Goal: Communication & Community: Answer question/provide support

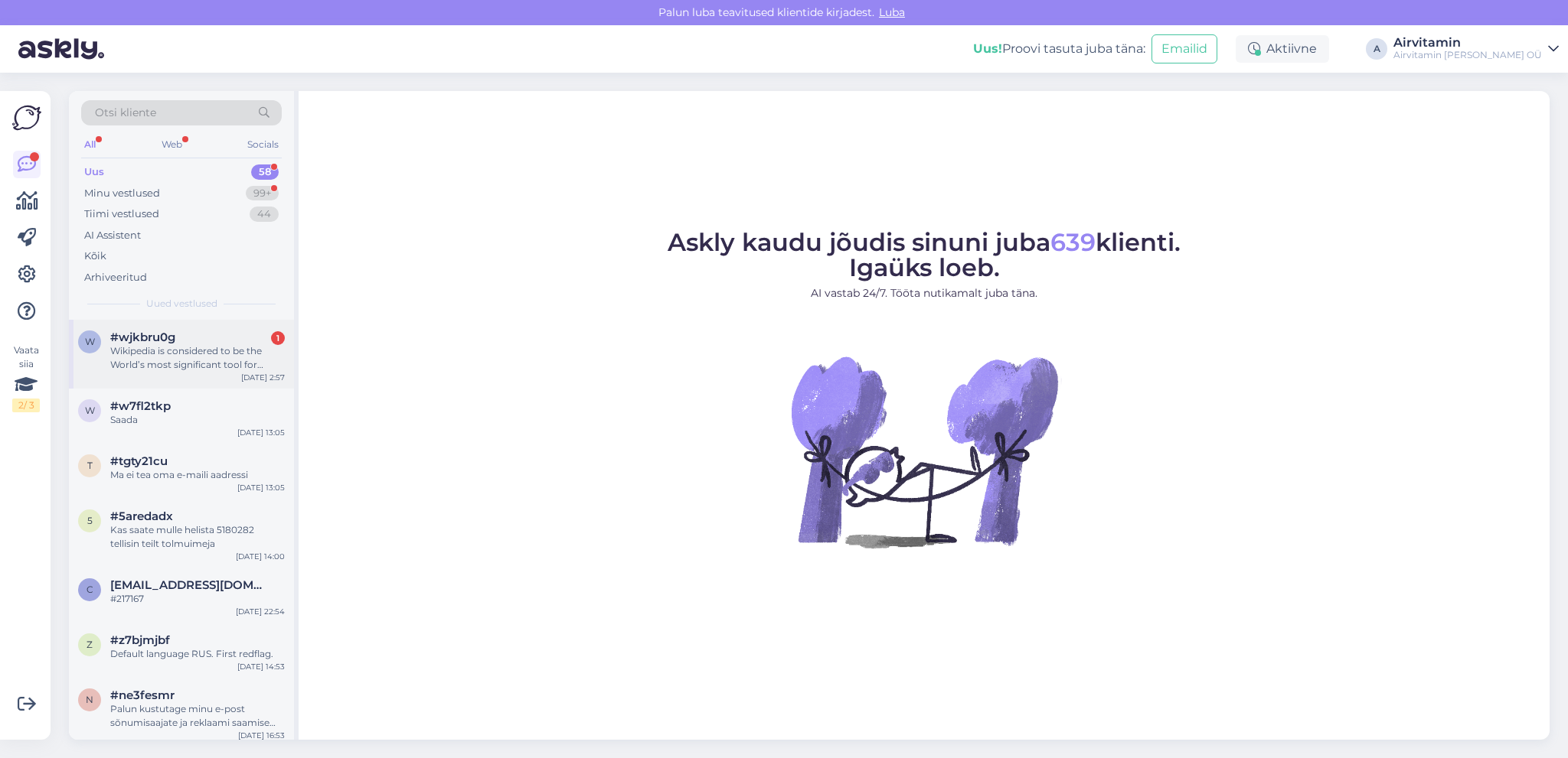
click at [161, 365] on div "Wikipedia is considered to be the World’s most significant tool for reference m…" at bounding box center [197, 358] width 175 height 28
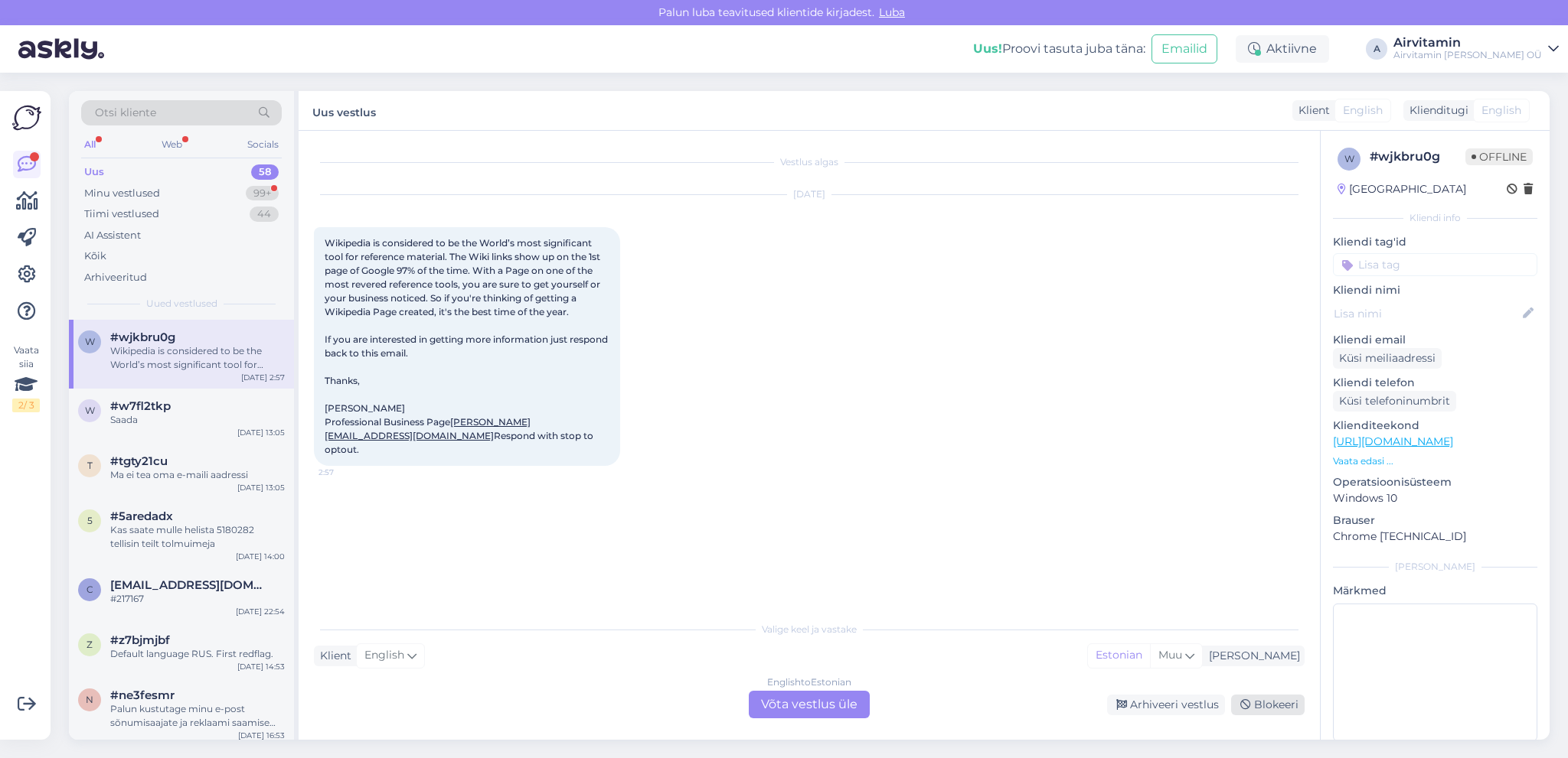
click at [1275, 702] on div "Blokeeri" at bounding box center [1267, 705] width 74 height 21
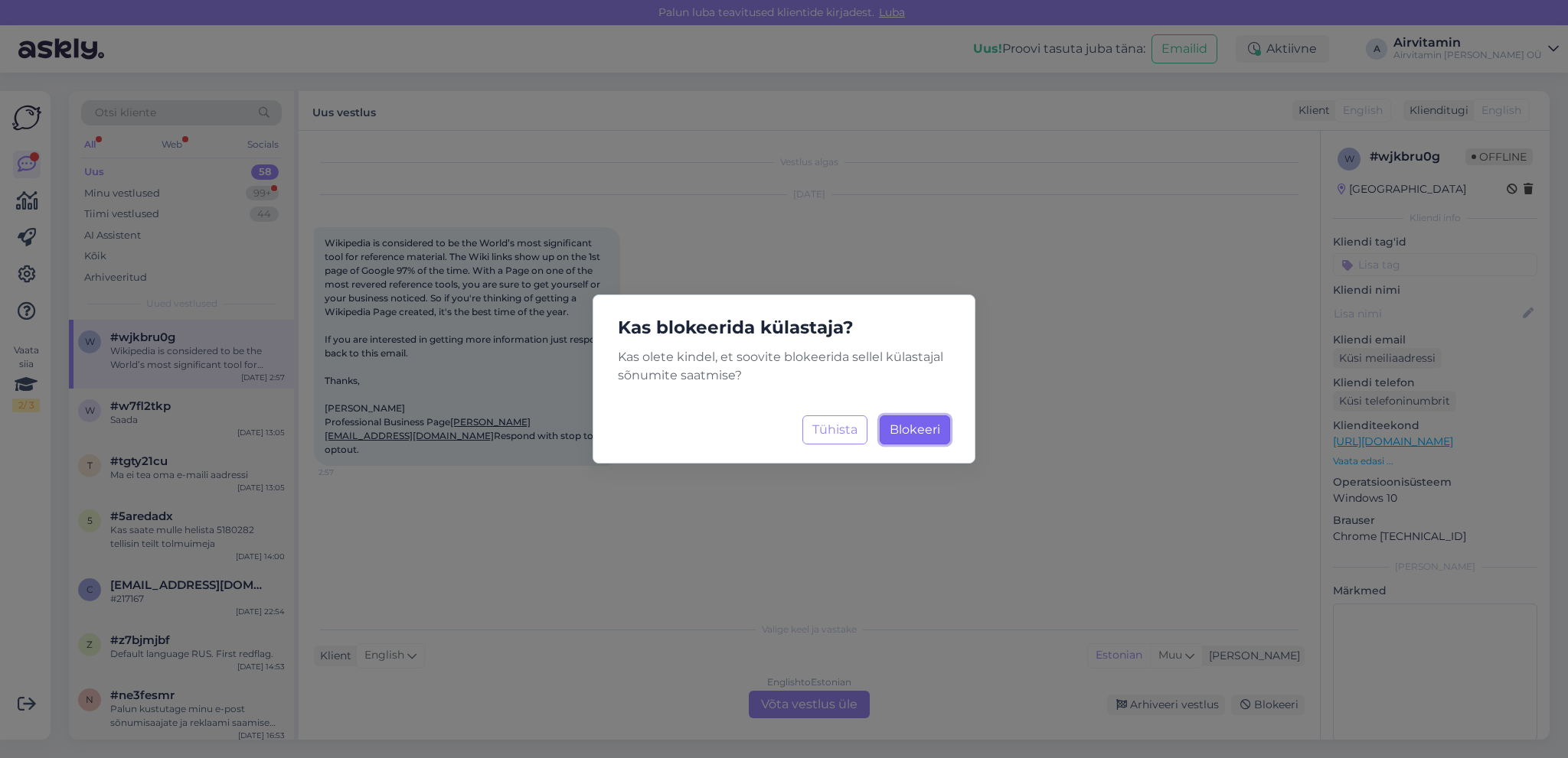
click at [927, 433] on span "Blokeeri" at bounding box center [914, 430] width 50 height 15
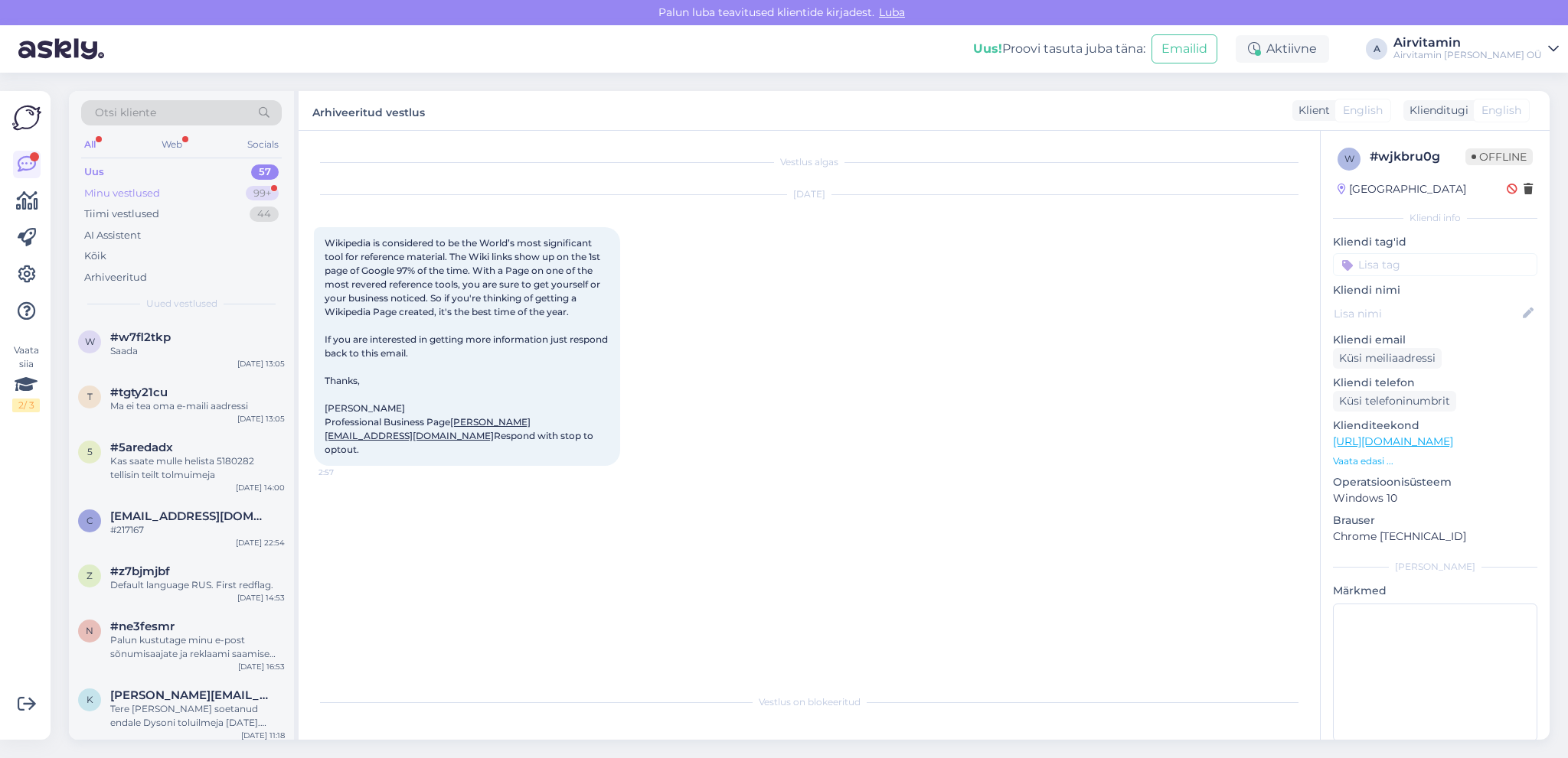
click at [139, 193] on div "Minu vestlused" at bounding box center [121, 194] width 76 height 16
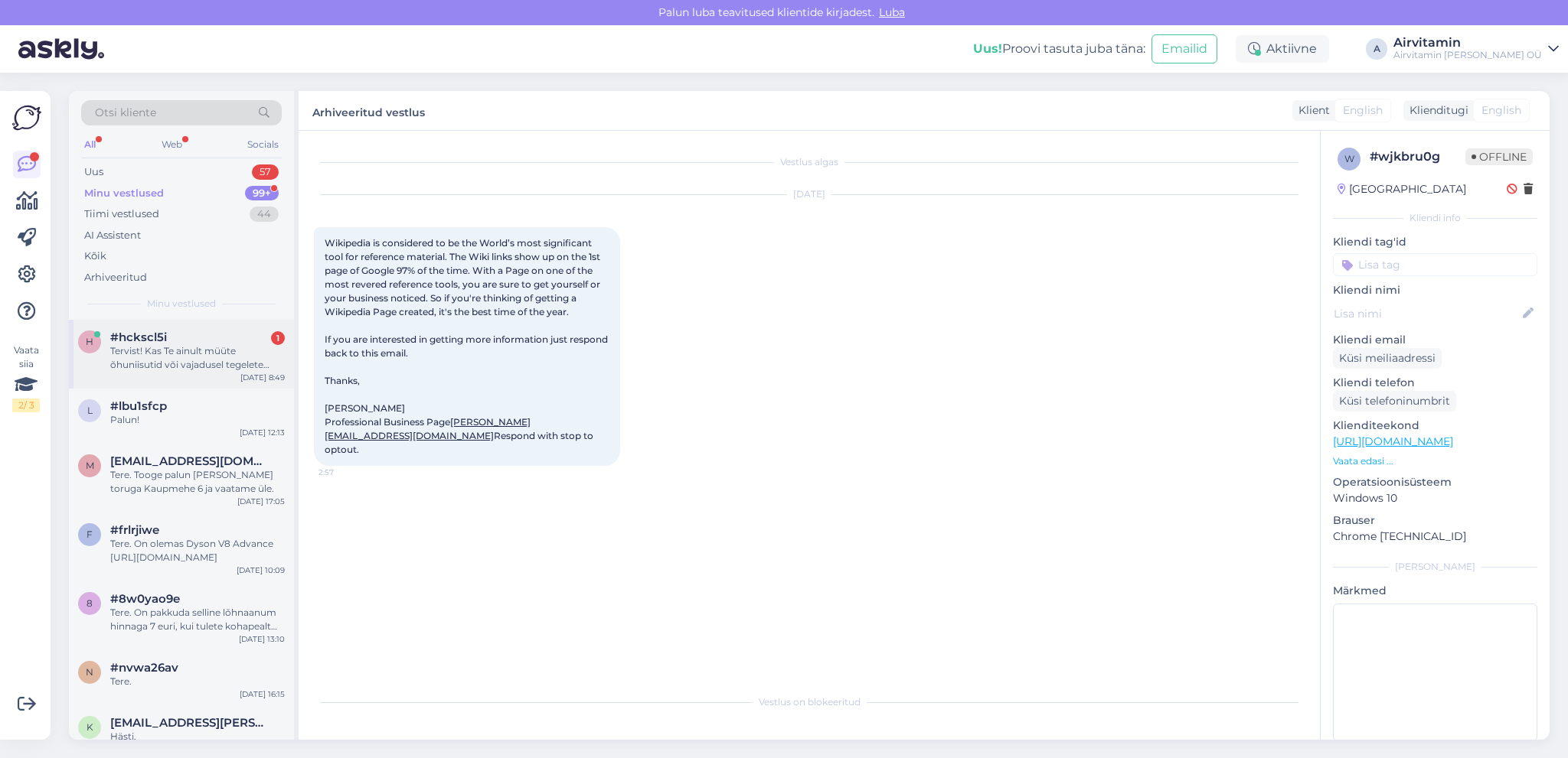
click at [217, 362] on div "Tervist! Kas Te ainult müüte õhuniisutid või vajadusel tegelete remondiga ka?" at bounding box center [197, 358] width 175 height 28
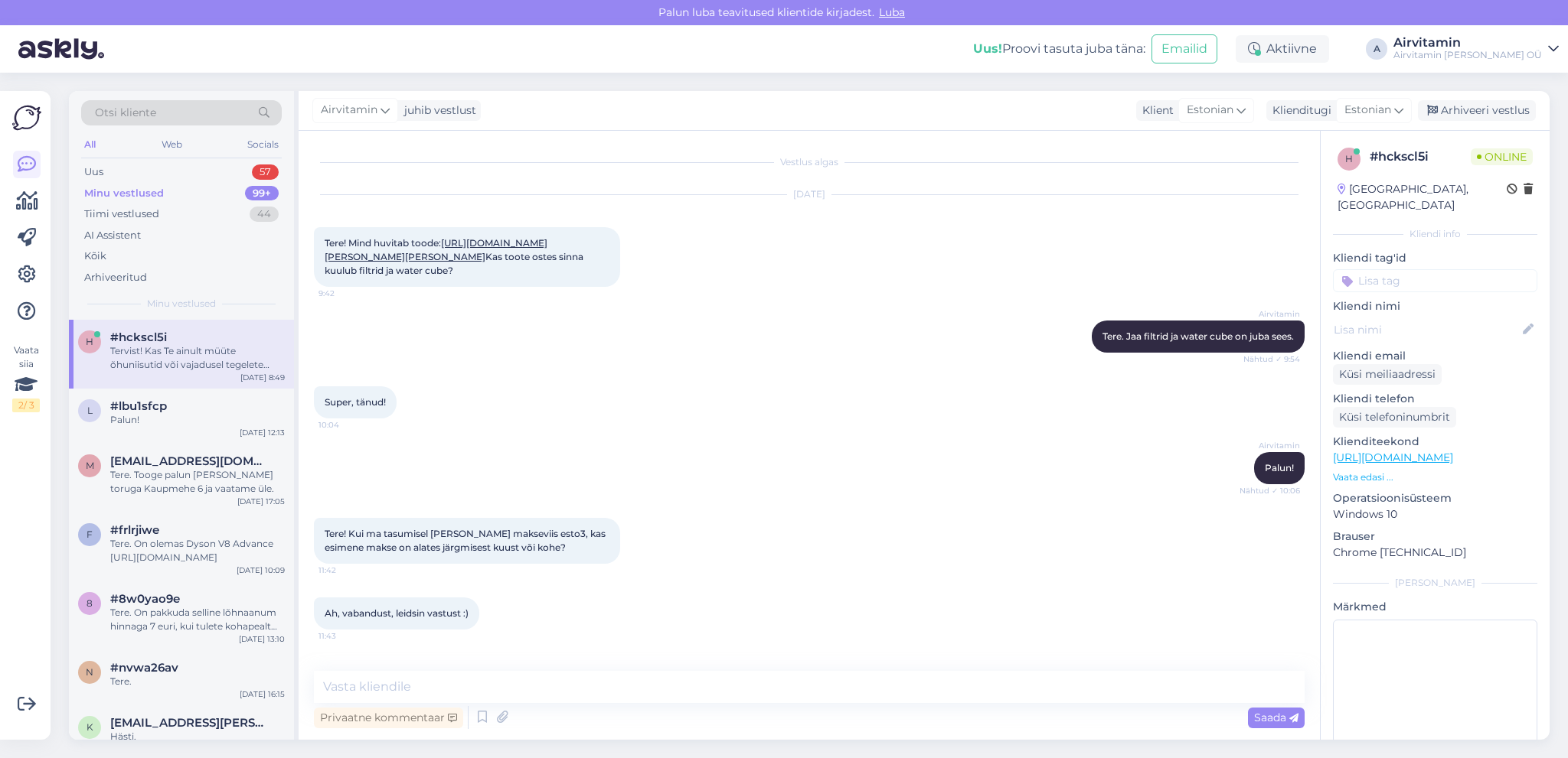
scroll to position [101, 0]
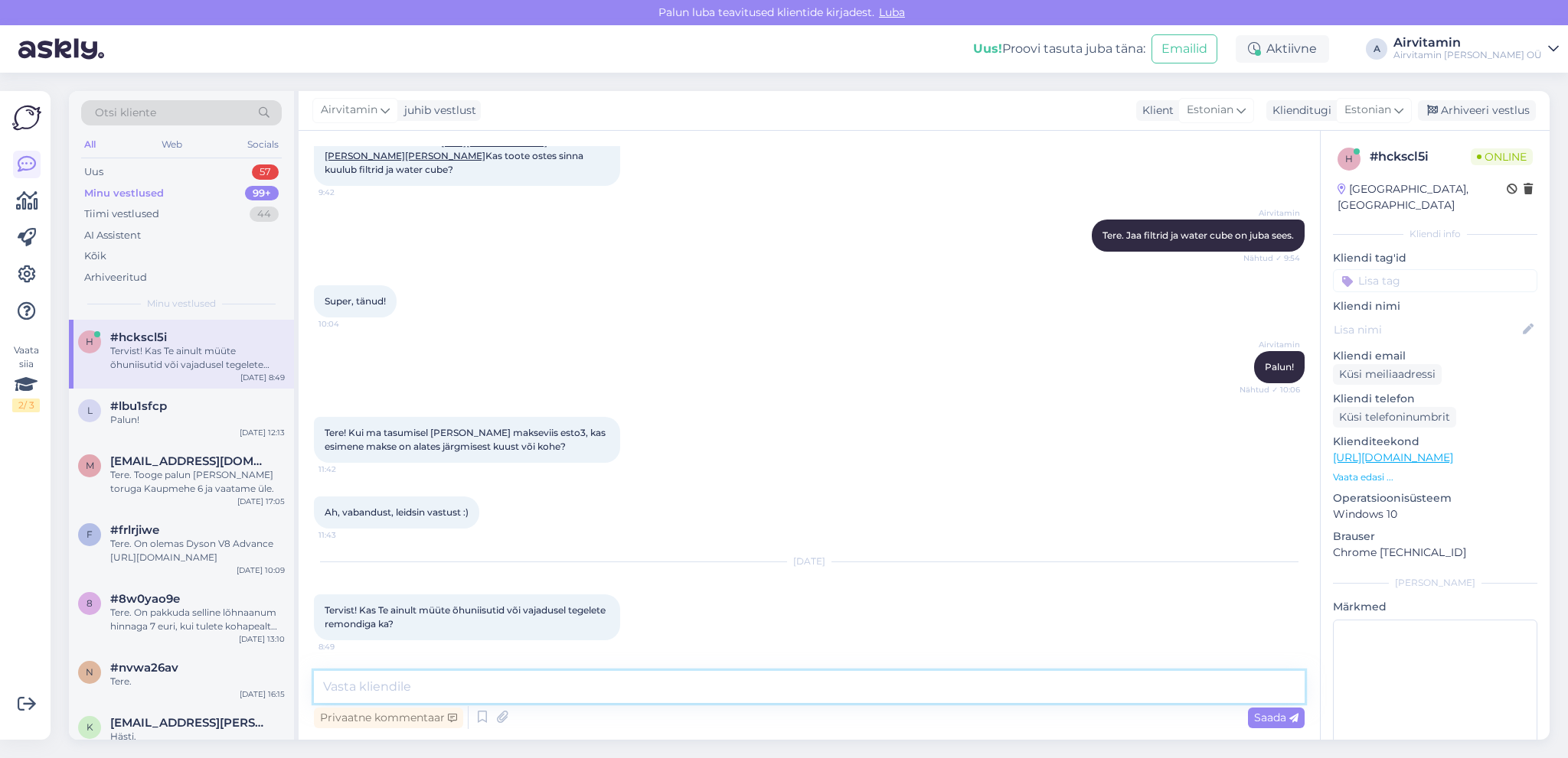
click at [380, 682] on textarea at bounding box center [809, 687] width 991 height 33
drag, startPoint x: 1204, startPoint y: 652, endPoint x: 1169, endPoint y: 794, distance: 146.2
click at [1169, 657] on div "Vestlus algas [DATE] Tere! Mind huvitab toode: [URL][DOMAIN_NAME][PERSON_NAME][…" at bounding box center [816, 401] width 1005 height 512
click at [1042, 688] on textarea "Tere. Remondime ka. Kui on probleem [PERSON_NAME] Form õhuniisutiga, tooge Kaup…" at bounding box center [809, 687] width 991 height 33
click at [457, 686] on textarea "Tere. Remondime ka. Kui on probleem [PERSON_NAME] Form õhuniisutiga, tooge Kaup…" at bounding box center [809, 687] width 991 height 33
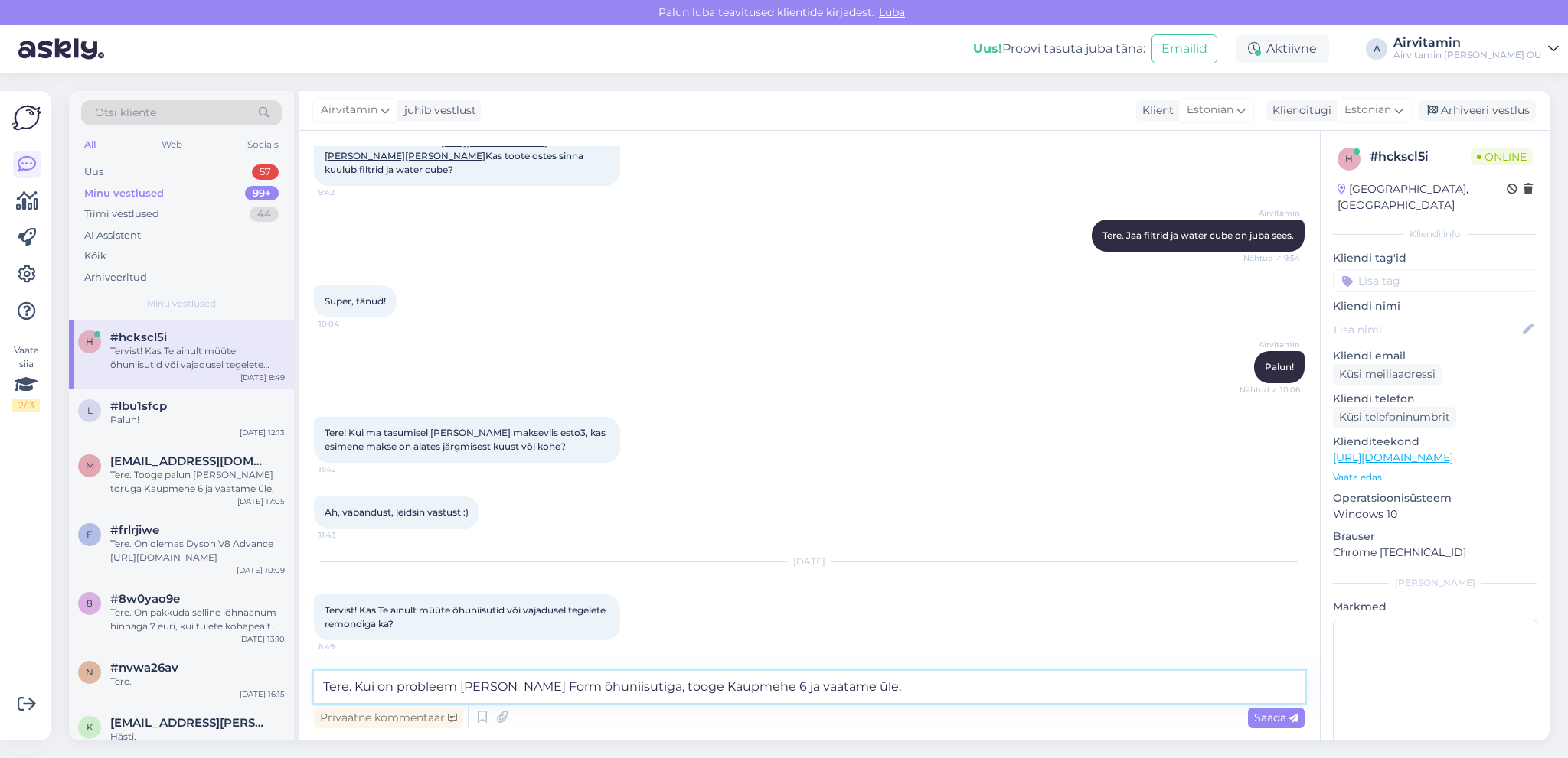
click at [362, 685] on textarea "Tere. Kui on probleem [PERSON_NAME] Form õhuniisutiga, tooge Kaupmehe 6 ja vaat…" at bounding box center [809, 687] width 991 height 33
type textarea "Tere. Remondime ka, kui on probleem [PERSON_NAME] Form õhuniisutiga, tooge Kaup…"
click at [1262, 718] on span "Saada" at bounding box center [1276, 718] width 44 height 14
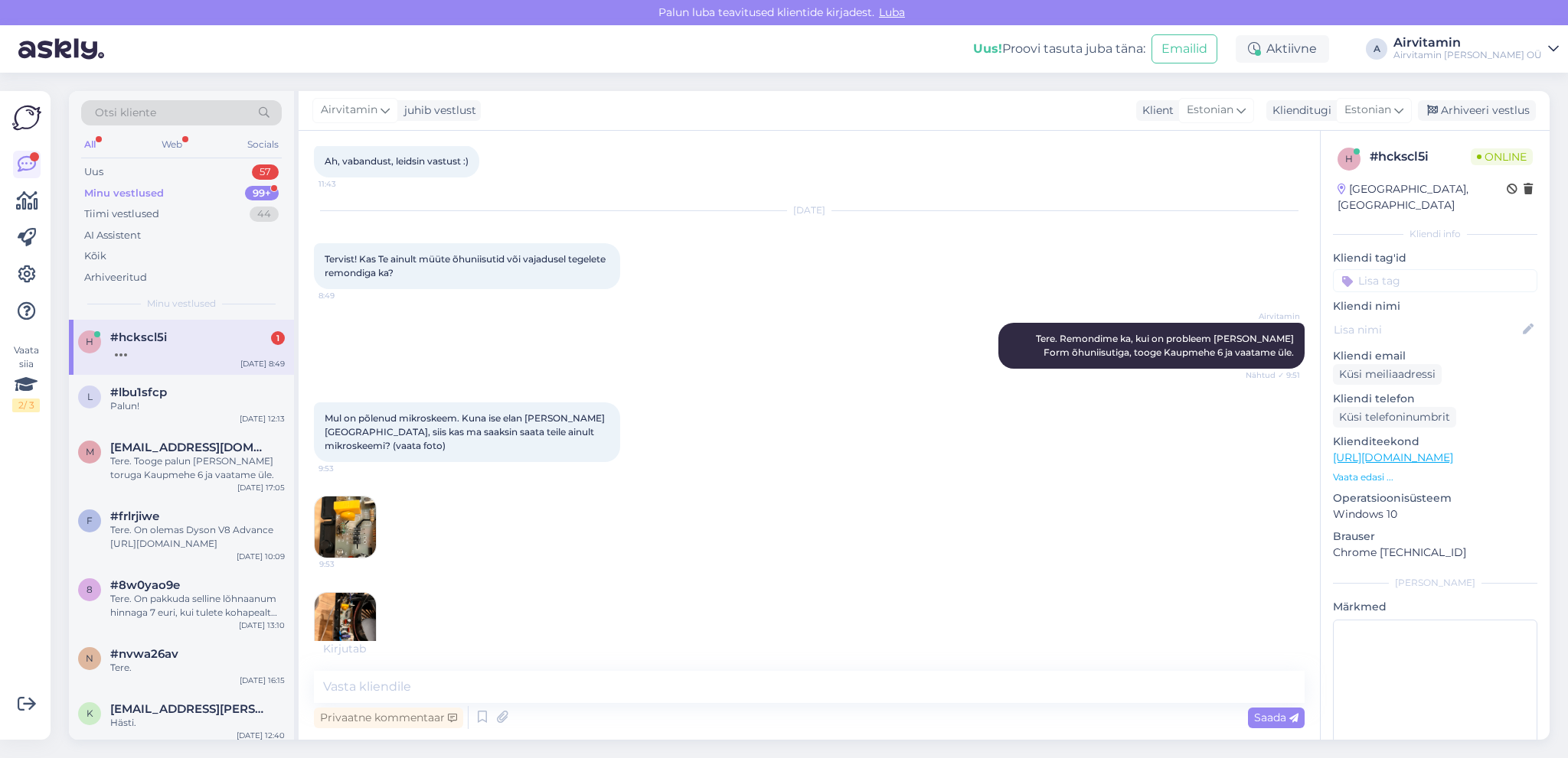
scroll to position [517, 0]
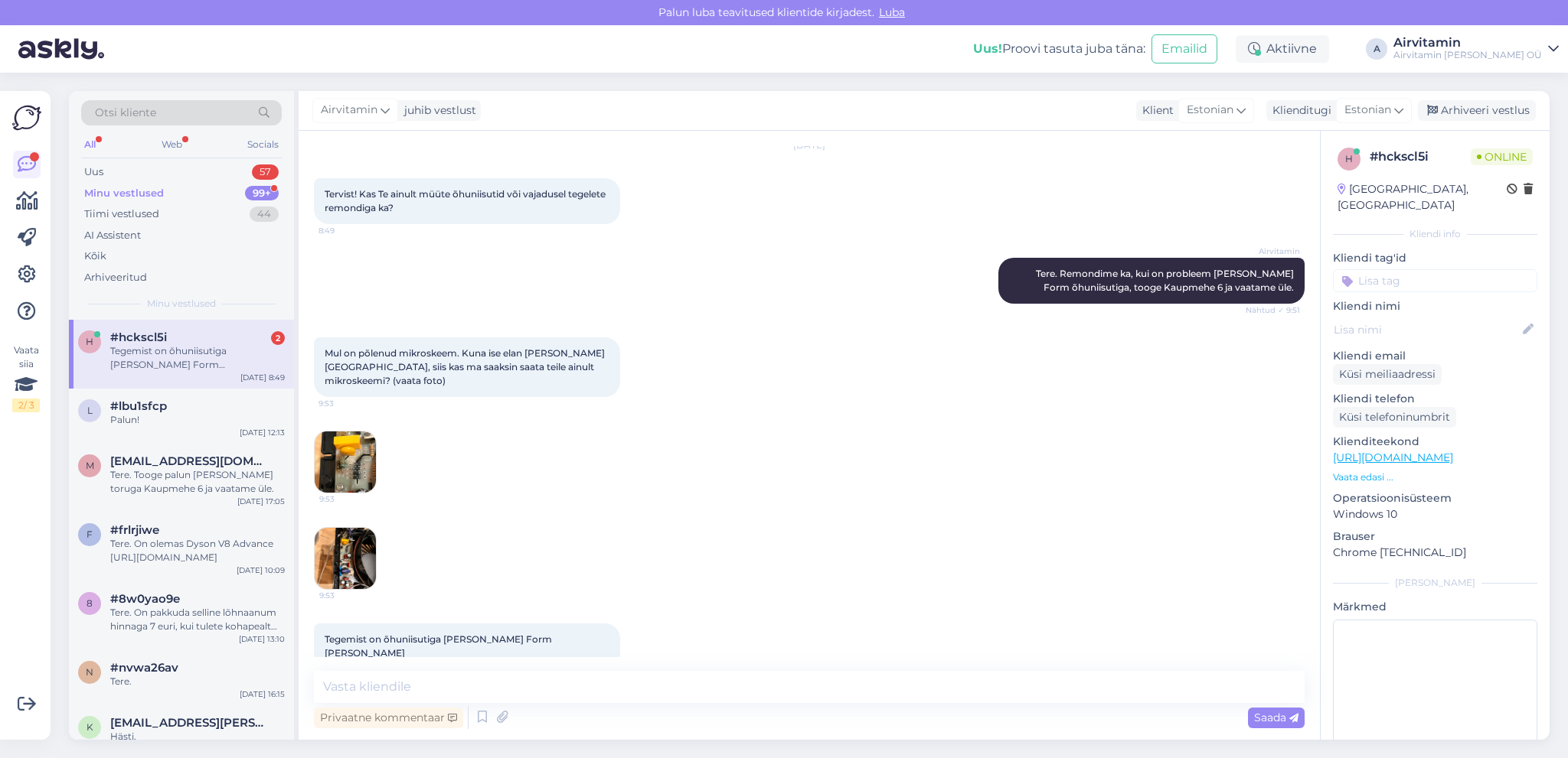
click at [350, 448] on img at bounding box center [345, 462] width 61 height 61
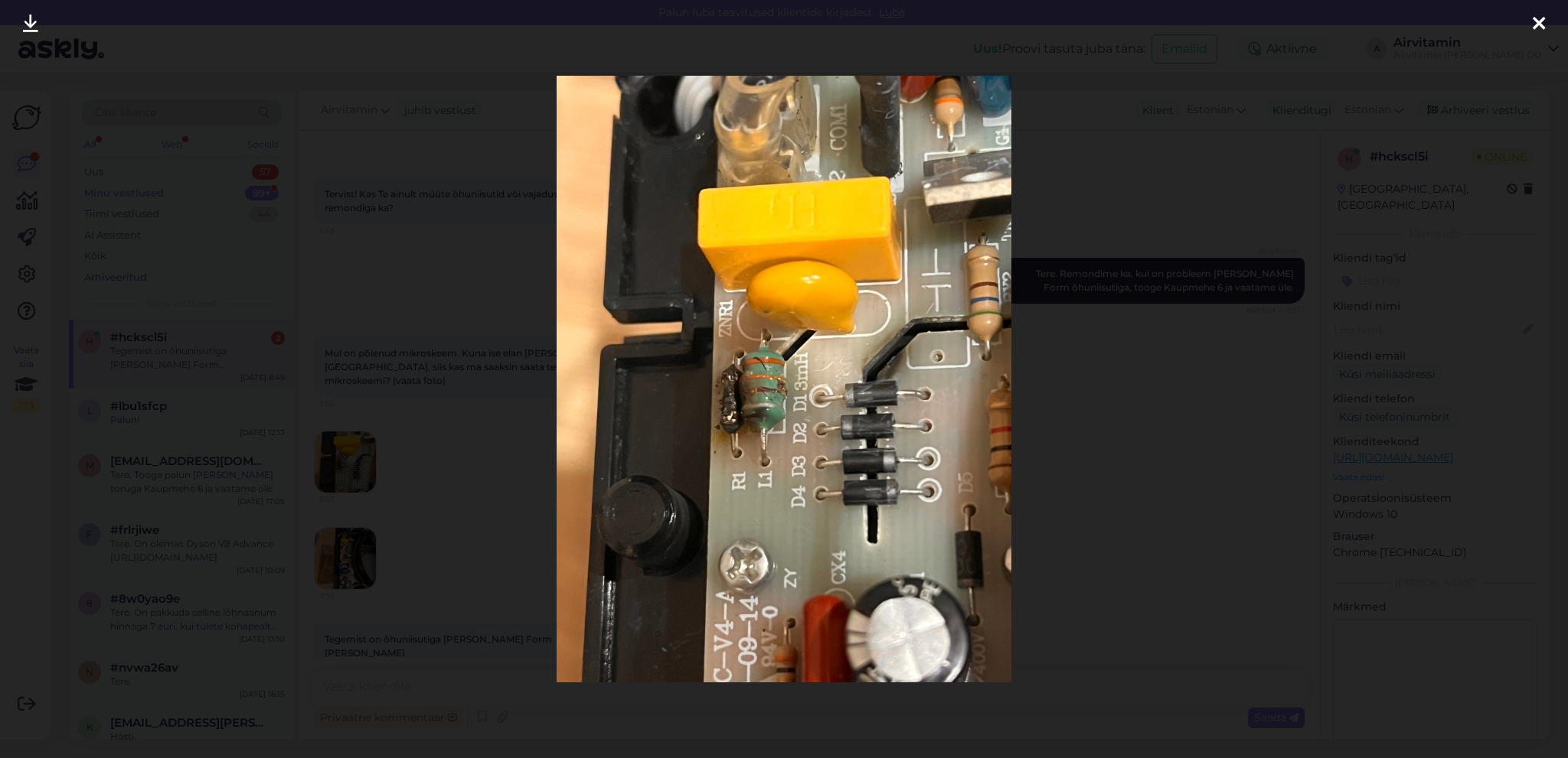
click at [1538, 18] on icon at bounding box center [1538, 25] width 12 height 20
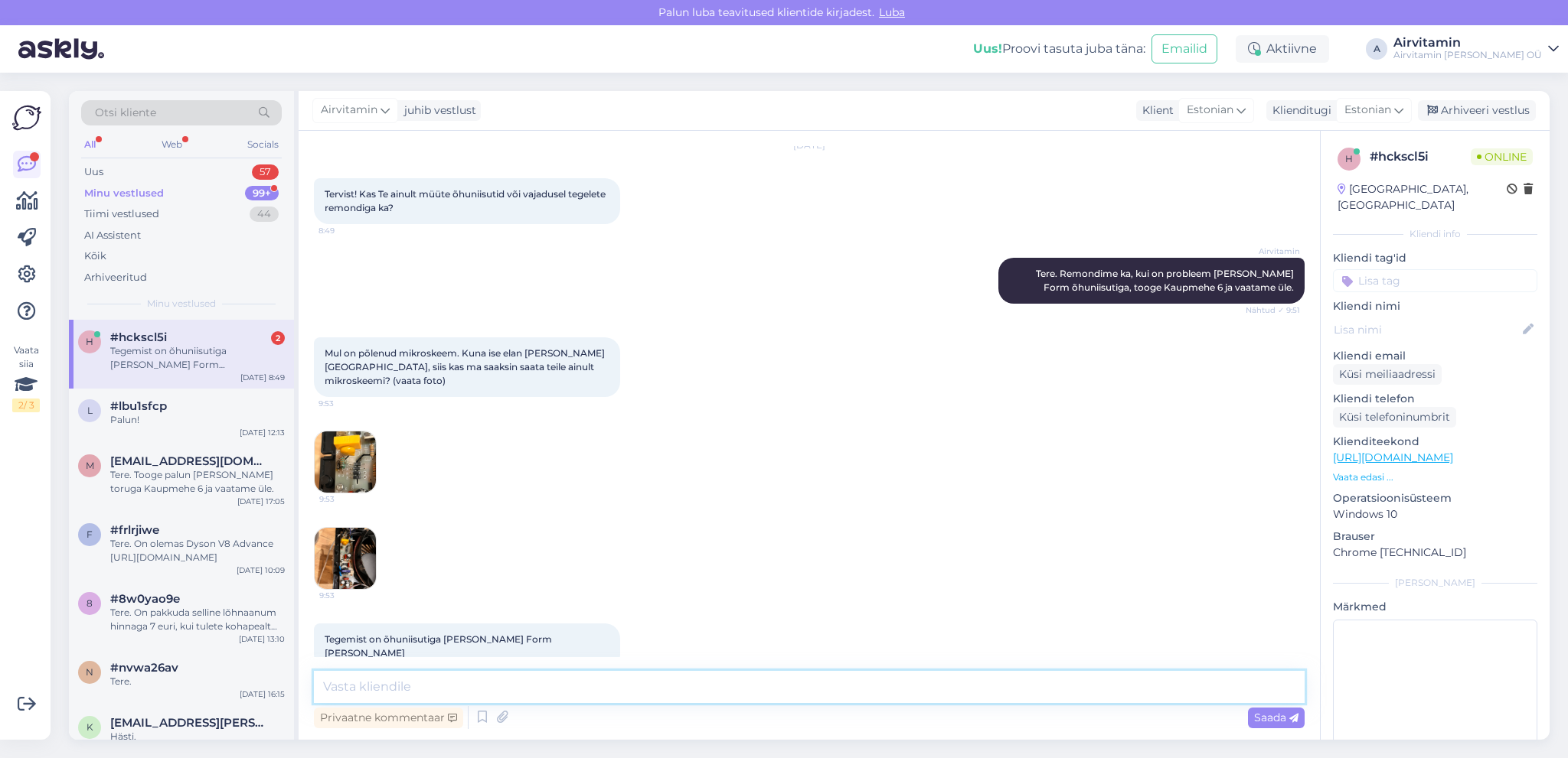
click at [340, 684] on textarea at bounding box center [809, 687] width 991 height 33
type textarea "V"
type textarea "Kolleeg, kes tegeleb tehniliste küsimustega, vastab Teile umbes paari tunni joo…"
click at [1266, 716] on span "Saada" at bounding box center [1276, 718] width 44 height 14
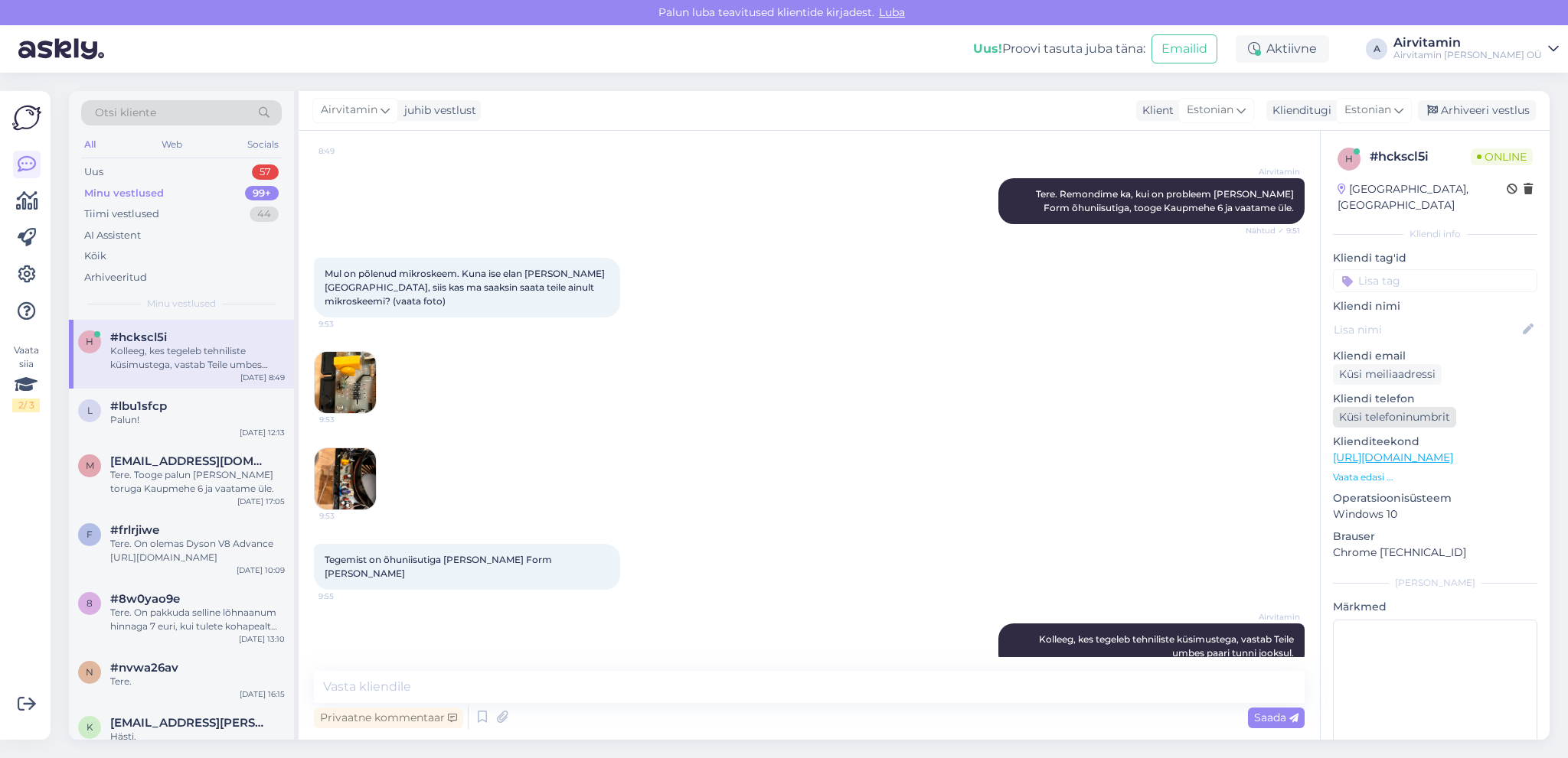
click at [1384, 407] on div "Küsi telefoninumbrit" at bounding box center [1394, 417] width 123 height 21
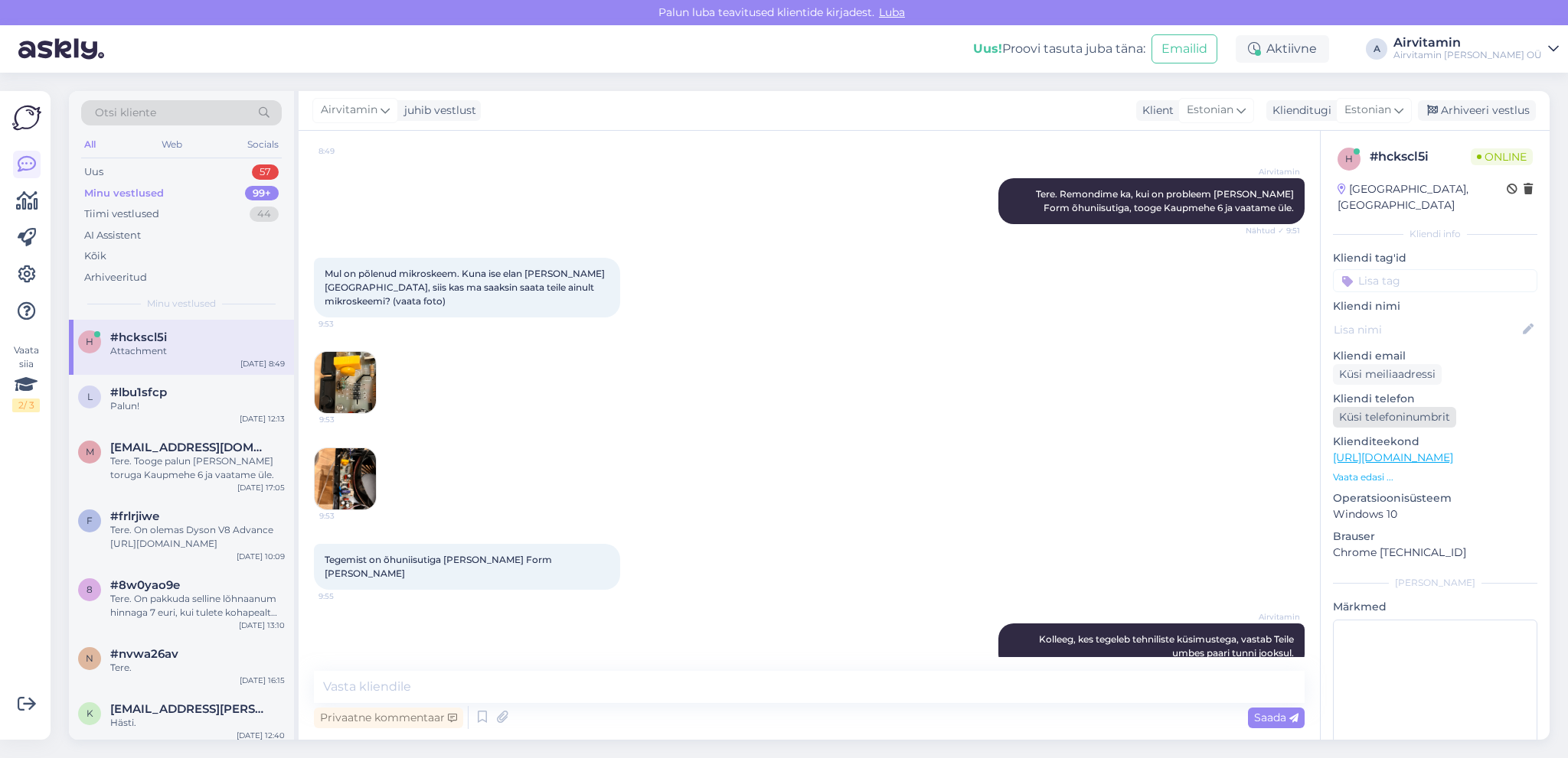
scroll to position [676, 0]
